Goal: Information Seeking & Learning: Check status

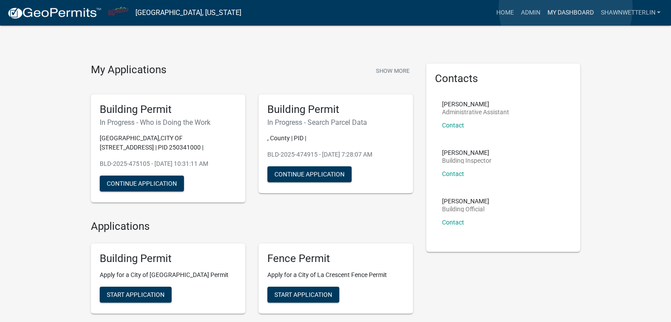
click at [566, 8] on link "My Dashboard" at bounding box center [570, 12] width 53 height 17
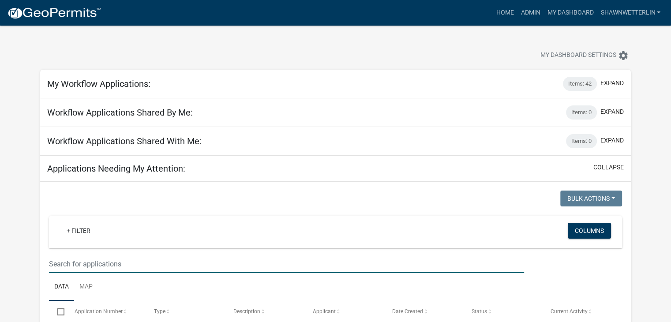
click at [124, 259] on input "text" at bounding box center [286, 264] width 475 height 18
type input "shore acres"
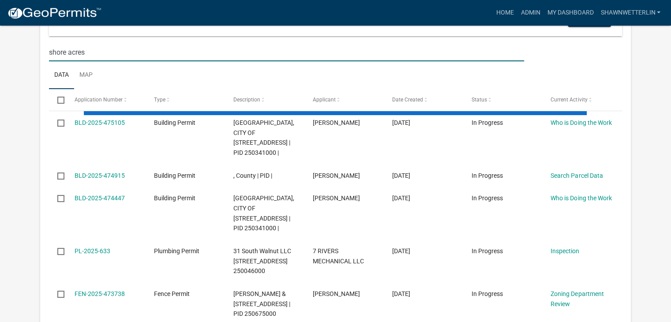
scroll to position [221, 0]
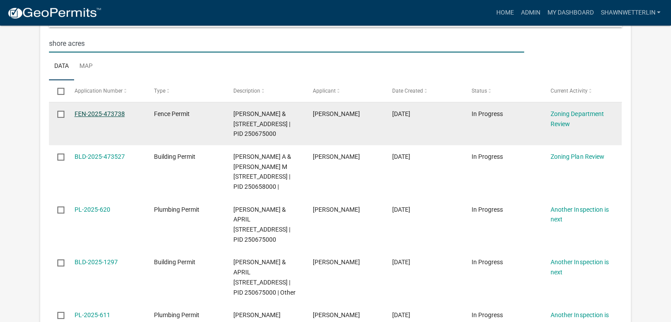
click at [103, 110] on link "FEN-2025-473738" at bounding box center [100, 113] width 50 height 7
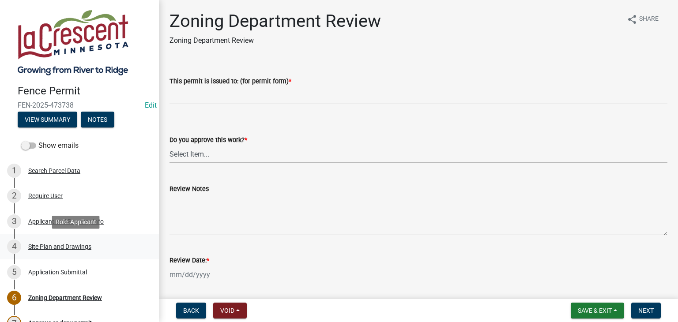
click at [64, 246] on div "Site Plan and Drawings" at bounding box center [59, 247] width 63 height 6
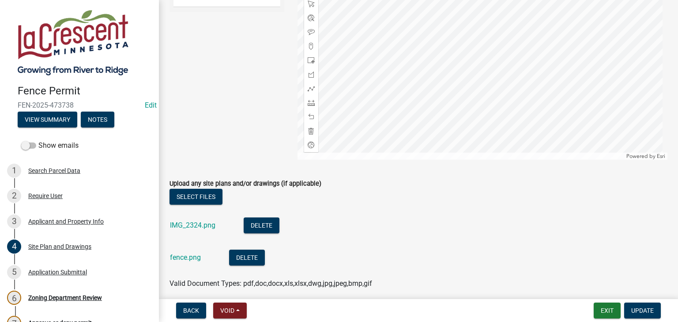
scroll to position [441, 0]
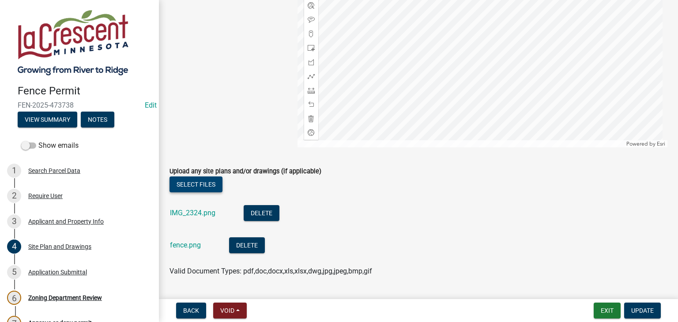
click at [199, 188] on button "Select files" at bounding box center [195, 185] width 53 height 16
click at [180, 181] on button "Select files" at bounding box center [195, 185] width 53 height 16
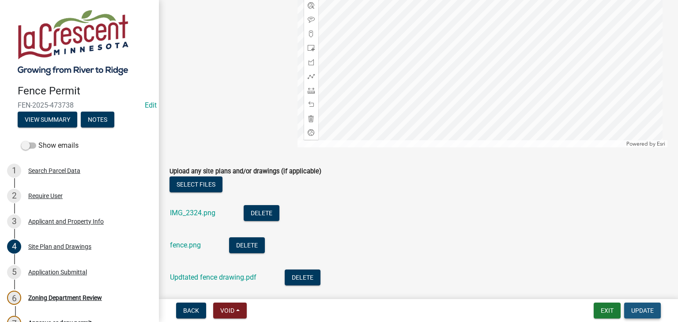
click at [647, 309] on span "Update" at bounding box center [642, 310] width 23 height 7
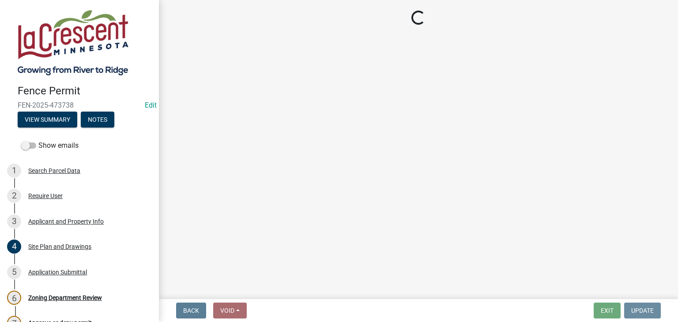
scroll to position [0, 0]
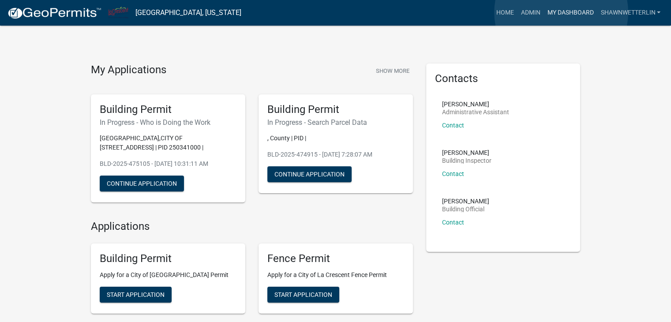
click at [561, 12] on link "My Dashboard" at bounding box center [570, 12] width 53 height 17
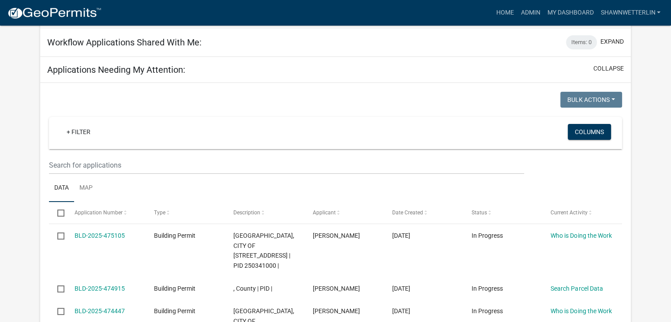
scroll to position [132, 0]
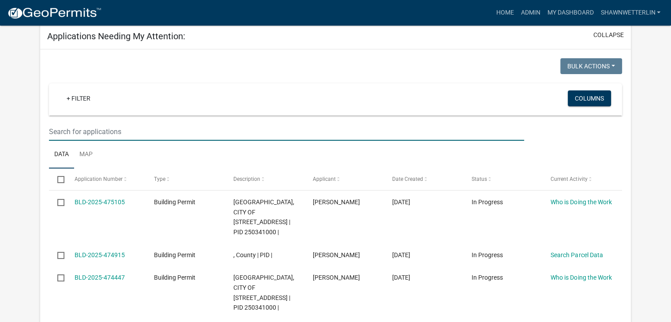
click at [49, 132] on input "text" at bounding box center [286, 132] width 475 height 18
paste input "1013"
type input "1013"
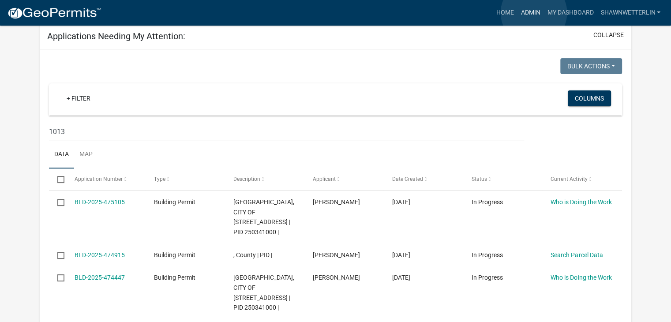
click at [534, 13] on link "Admin" at bounding box center [530, 12] width 26 height 17
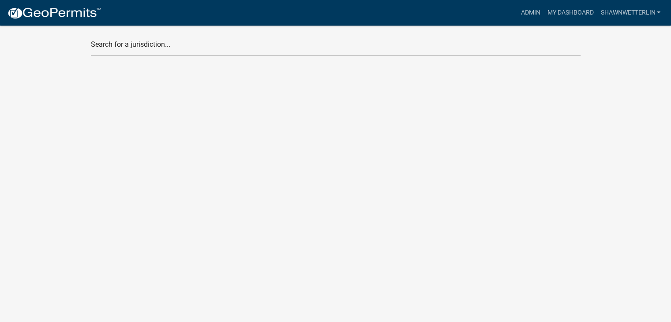
scroll to position [11, 0]
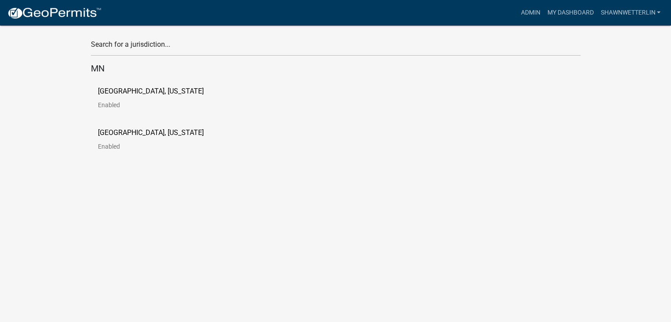
click at [109, 93] on p "[GEOGRAPHIC_DATA], [US_STATE]" at bounding box center [151, 91] width 106 height 7
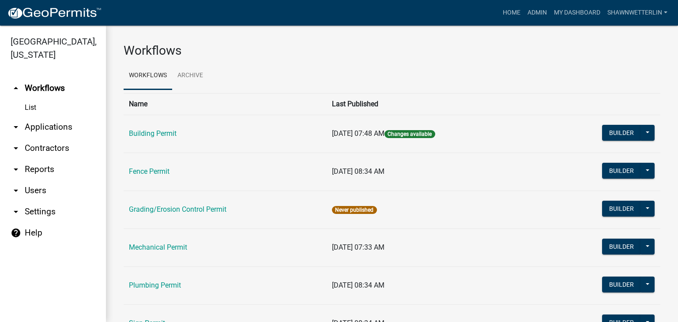
click at [65, 128] on link "arrow_drop_down Applications" at bounding box center [53, 127] width 106 height 21
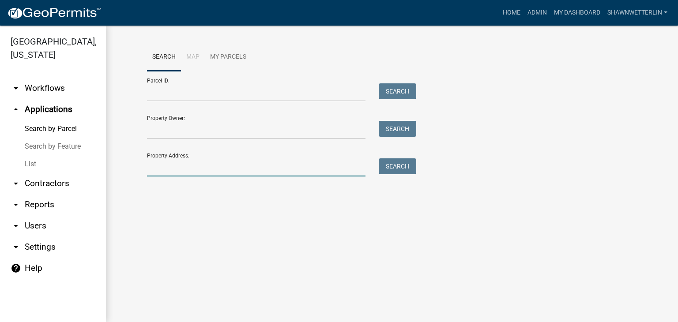
click at [160, 169] on input "Property Address:" at bounding box center [256, 167] width 218 height 18
paste input "1013"
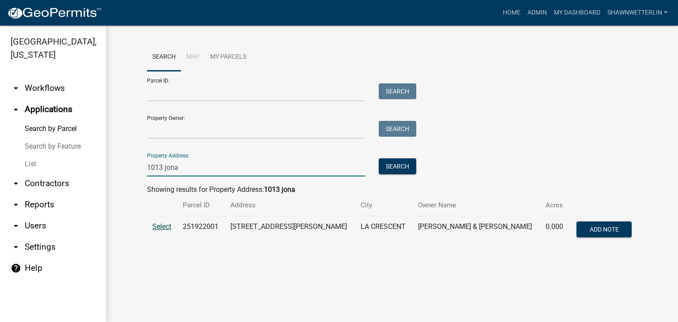
type input "1013 jona"
click at [165, 228] on span "Select" at bounding box center [161, 226] width 19 height 8
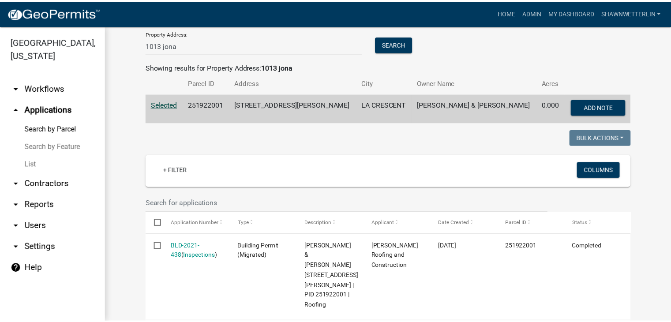
scroll to position [161, 0]
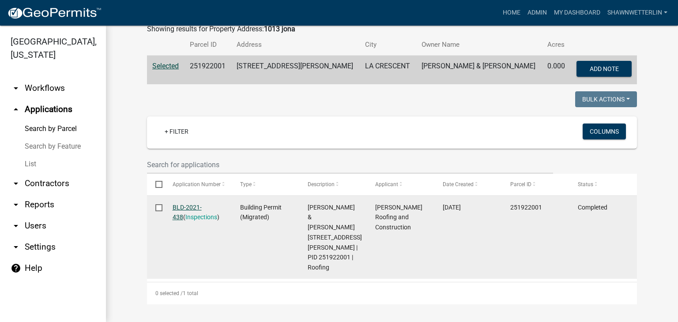
click at [176, 208] on link "BLD-2021-438" at bounding box center [187, 212] width 29 height 17
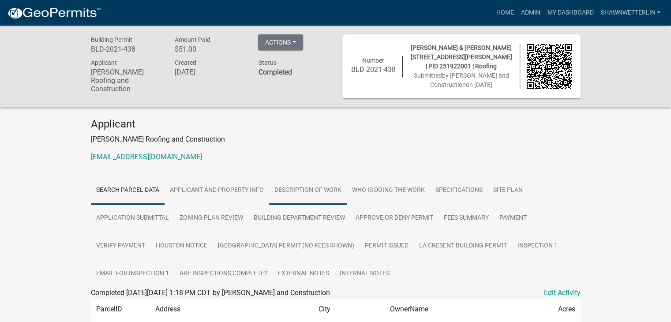
click at [293, 186] on link "Description of Work" at bounding box center [308, 191] width 78 height 28
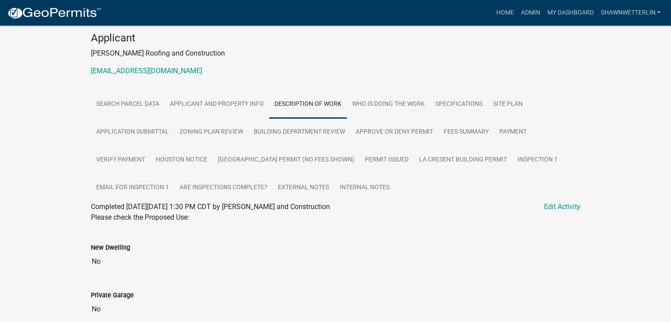
scroll to position [70, 0]
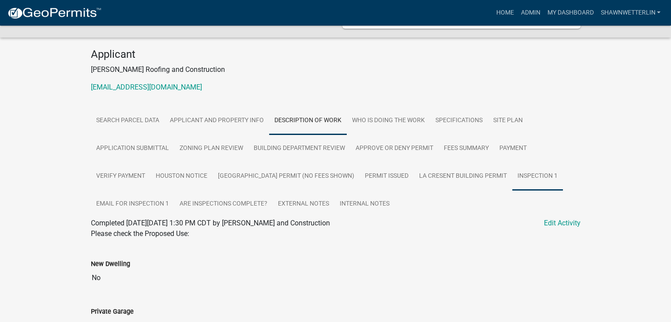
click at [532, 179] on link "Inspection 1" at bounding box center [537, 176] width 51 height 28
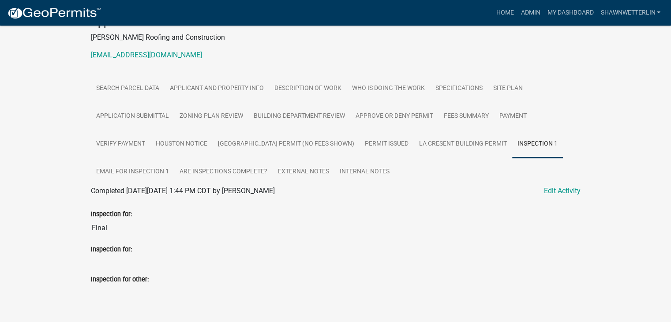
scroll to position [94, 0]
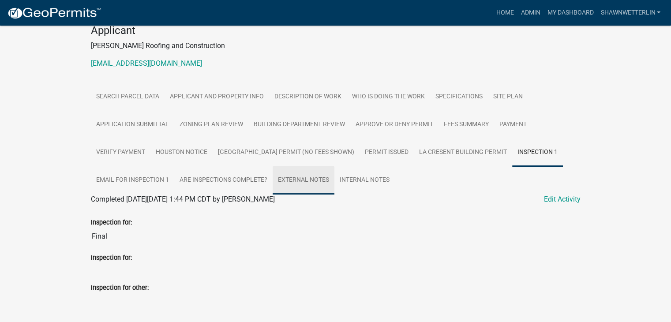
click at [318, 176] on link "External Notes" at bounding box center [304, 180] width 62 height 28
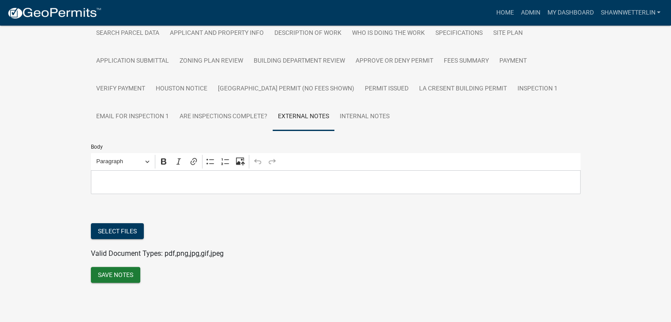
scroll to position [26, 0]
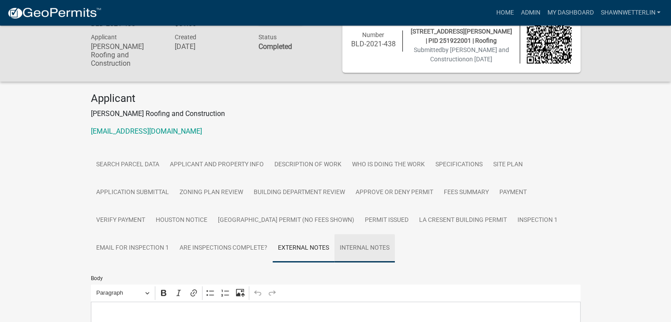
click at [369, 246] on link "Internal Notes" at bounding box center [365, 248] width 60 height 28
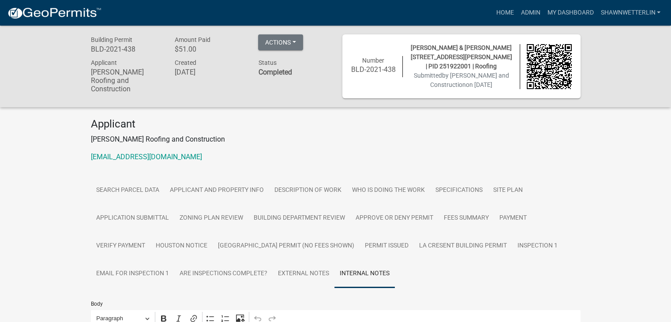
scroll to position [0, 0]
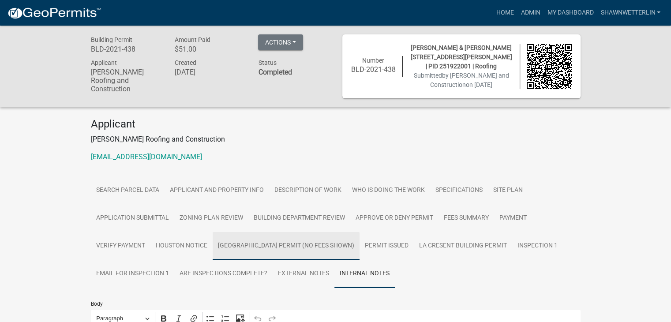
click at [289, 248] on link "La Crescent Building Permit (No fees shown)" at bounding box center [286, 246] width 147 height 28
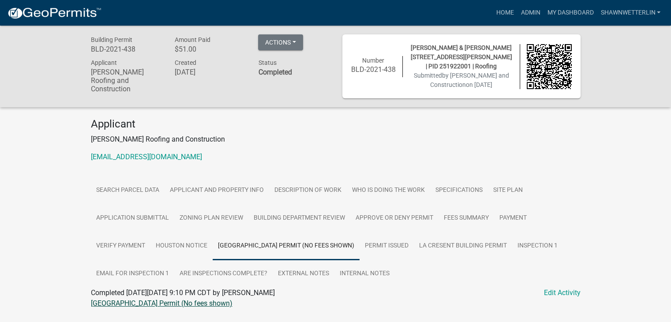
click at [154, 306] on link "La Crescent Building Permit (No fees shown)" at bounding box center [162, 303] width 142 height 8
